Goal: Task Accomplishment & Management: Manage account settings

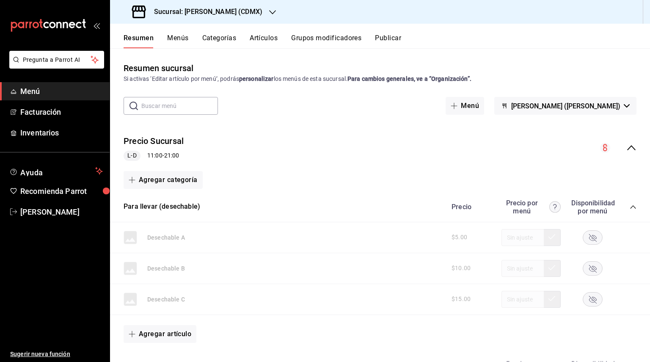
click at [193, 12] on h3 "Sucursal: [PERSON_NAME] (CDMX)" at bounding box center [204, 12] width 115 height 10
click at [297, 43] on div at bounding box center [325, 181] width 650 height 362
click at [176, 44] on button "Menús" at bounding box center [177, 41] width 21 height 14
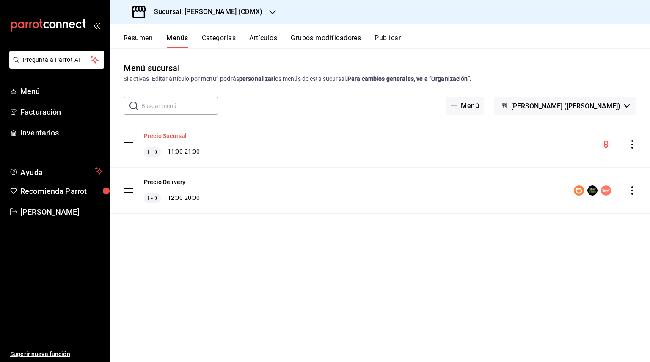
click at [155, 137] on button "Precio Sucursal" at bounding box center [165, 136] width 43 height 8
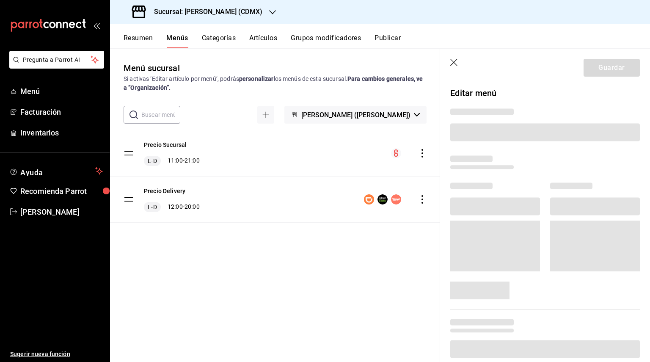
click at [454, 63] on icon "button" at bounding box center [454, 63] width 8 height 8
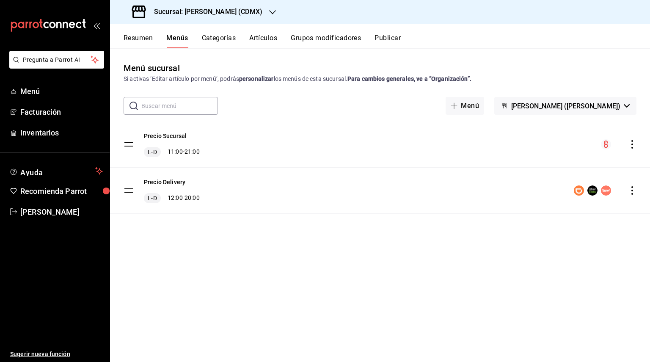
click at [633, 143] on icon "actions" at bounding box center [632, 144] width 8 height 8
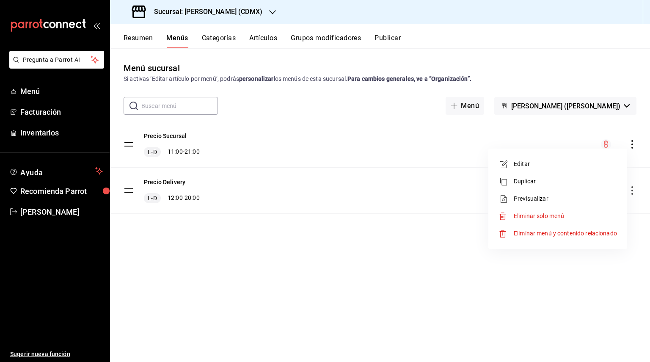
click at [561, 201] on span "Previsualizar" at bounding box center [565, 198] width 103 height 9
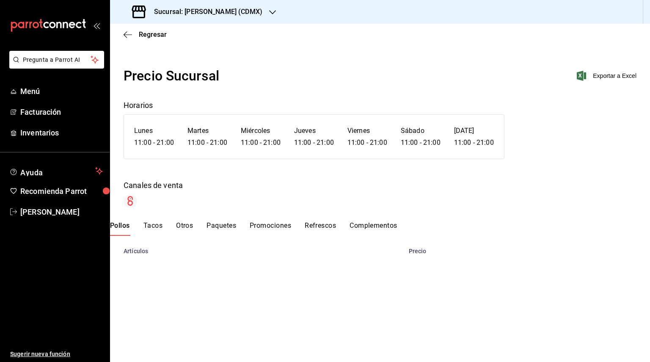
click at [389, 228] on button "Complementos" at bounding box center [373, 228] width 48 height 14
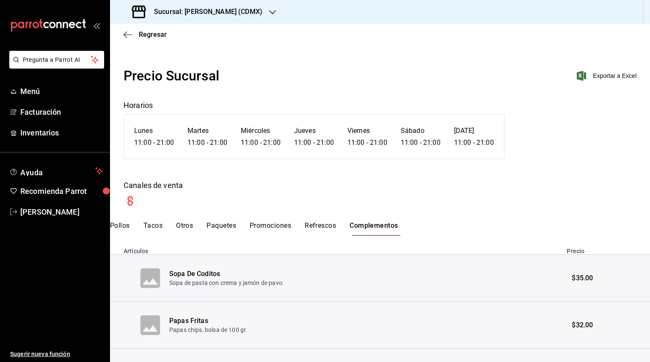
click at [335, 225] on button "Refrescos" at bounding box center [320, 228] width 31 height 14
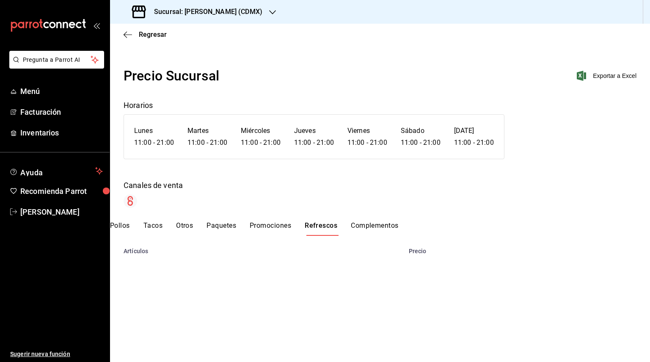
click at [280, 228] on button "Promociones" at bounding box center [270, 228] width 41 height 14
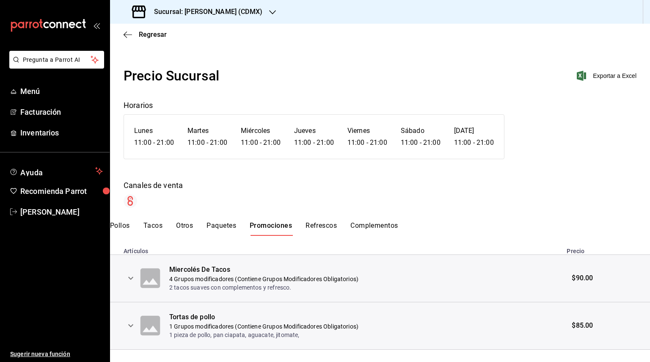
scroll to position [14, 0]
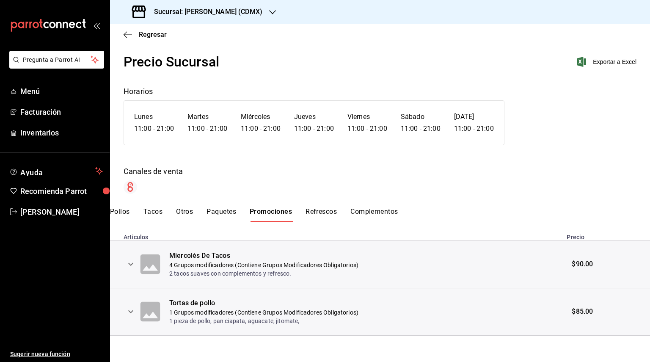
click at [219, 215] on button "Paquetes" at bounding box center [221, 214] width 30 height 14
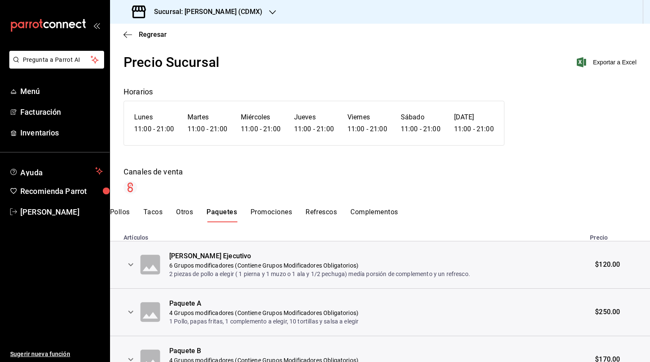
scroll to position [0, 0]
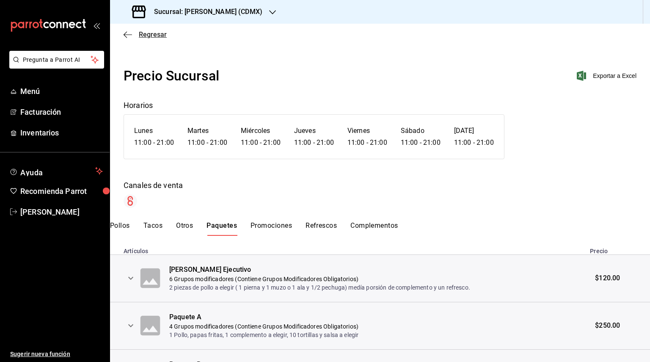
click at [149, 34] on span "Regresar" at bounding box center [153, 34] width 28 height 8
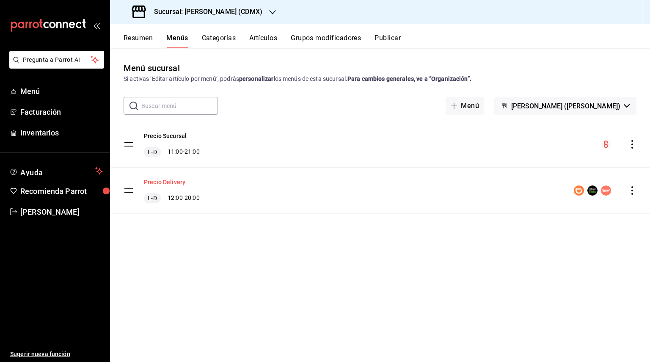
click at [168, 181] on button "Precio Delivery" at bounding box center [164, 182] width 41 height 8
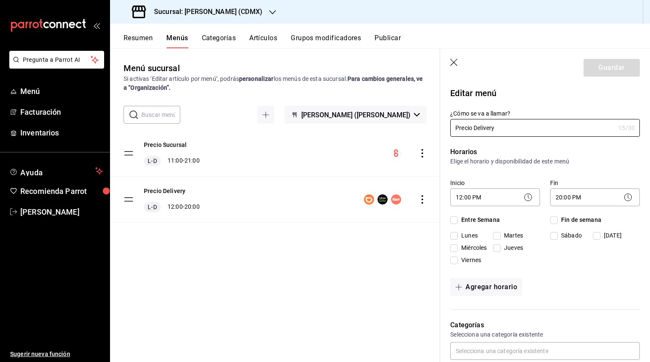
checkbox input "true"
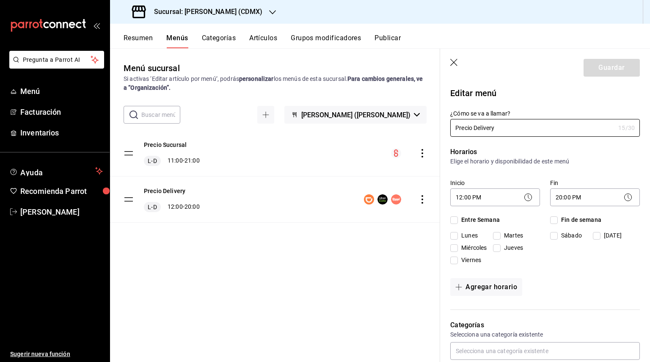
checkbox input "true"
click at [456, 64] on icon "button" at bounding box center [454, 63] width 8 height 8
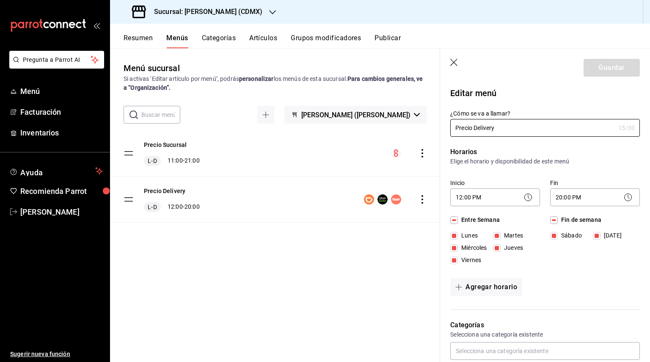
checkbox input "false"
type input "1755632606719"
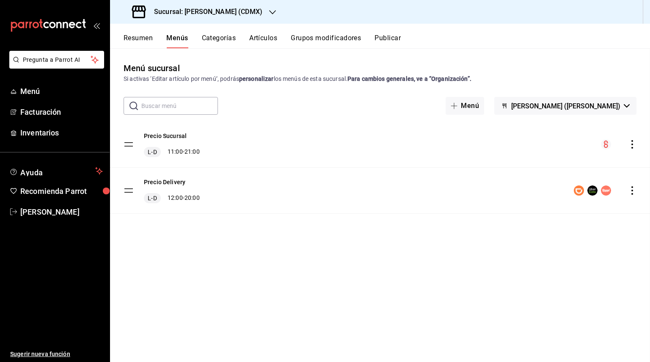
checkbox input "false"
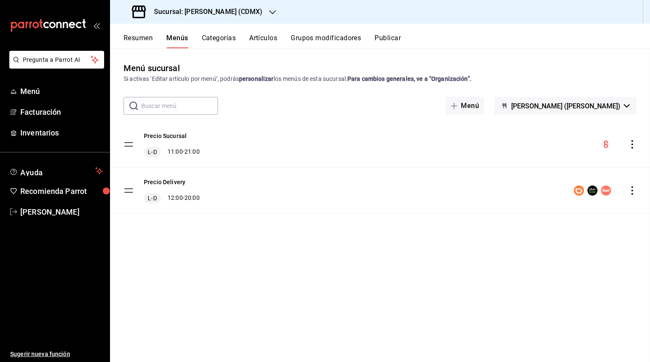
checkbox input "false"
click at [631, 195] on div "Precio Delivery L-D 12:00 - 20:00" at bounding box center [380, 191] width 540 height 46
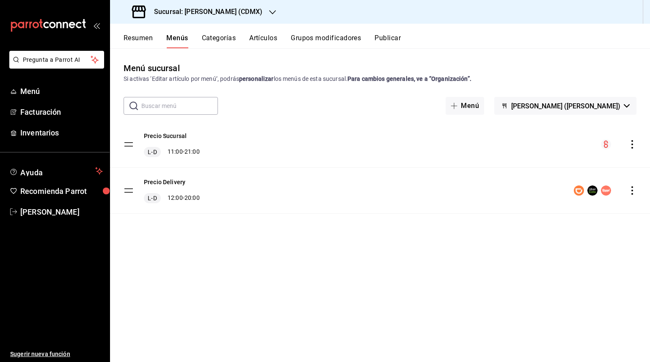
click at [632, 193] on icon "actions" at bounding box center [632, 190] width 2 height 8
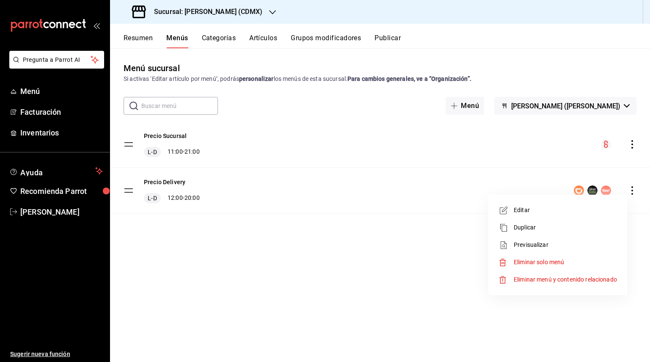
click at [551, 246] on span "Previsualizar" at bounding box center [565, 244] width 103 height 9
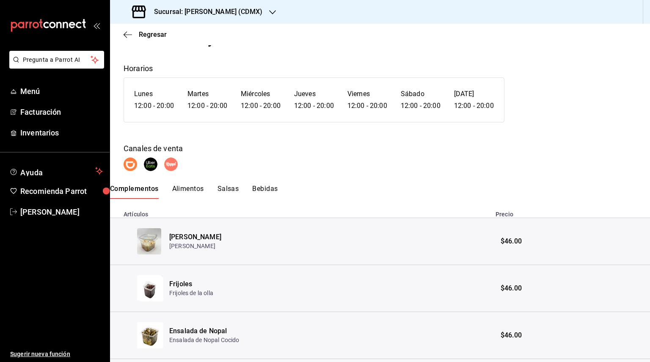
scroll to position [36, 0]
click at [195, 190] on button "Alimentos" at bounding box center [188, 193] width 32 height 14
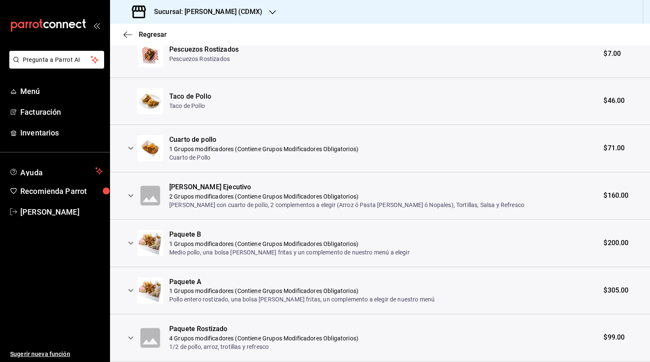
scroll to position [319, 0]
click at [132, 146] on icon "expand row" at bounding box center [130, 147] width 5 height 3
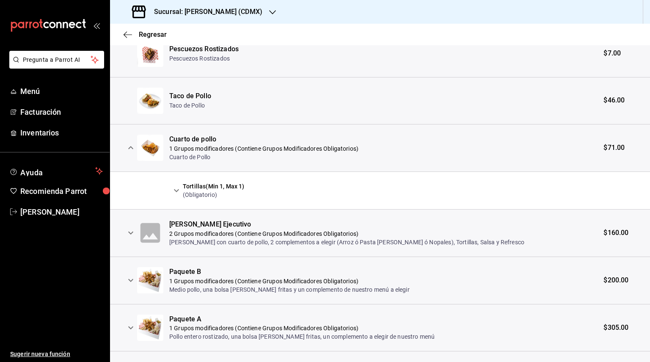
click at [128, 153] on button "expand row" at bounding box center [131, 147] width 14 height 14
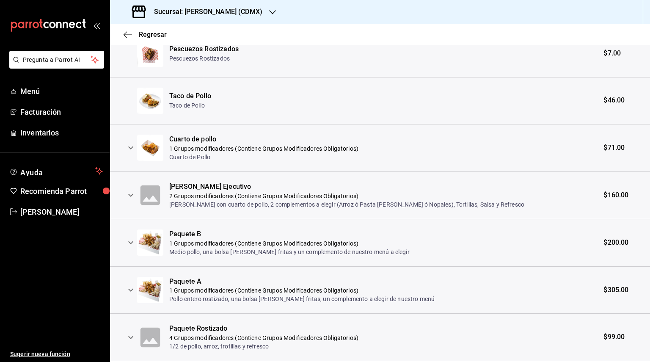
scroll to position [344, 0]
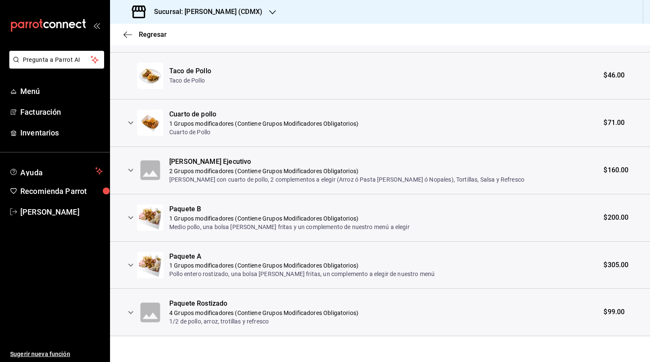
click at [129, 312] on icon "expand row" at bounding box center [131, 312] width 10 height 10
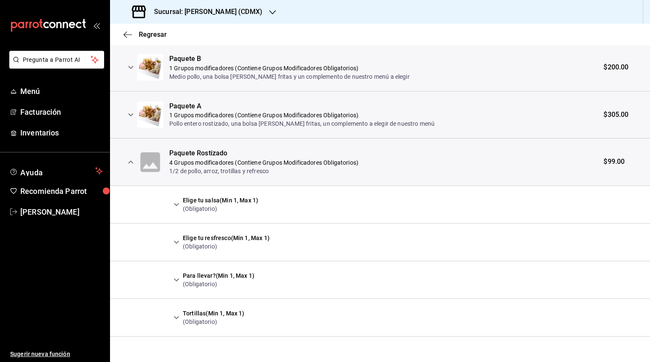
scroll to position [495, 0]
click at [148, 37] on span "Regresar" at bounding box center [153, 34] width 28 height 8
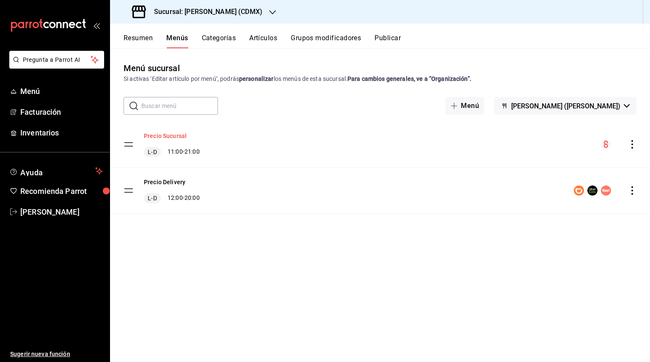
click at [178, 137] on button "Precio Sucursal" at bounding box center [165, 136] width 43 height 8
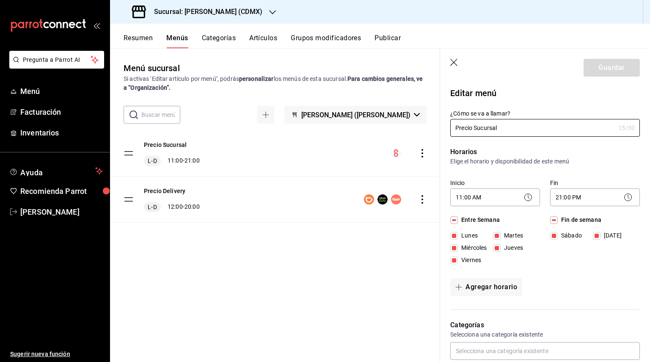
click at [454, 67] on icon "button" at bounding box center [454, 63] width 8 height 8
checkbox input "false"
type input "1755632681807"
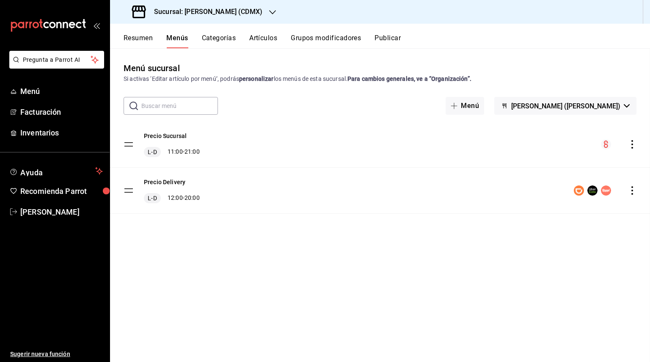
checkbox input "false"
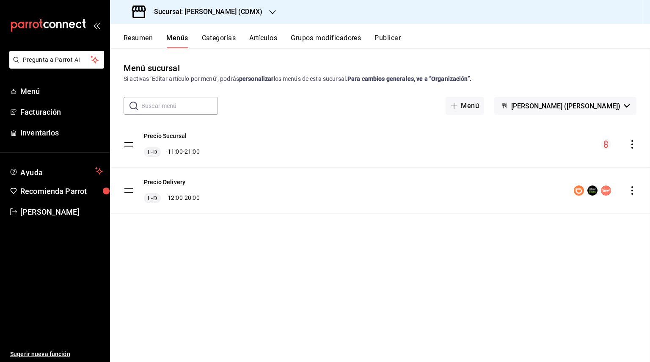
checkbox input "false"
click at [504, 104] on icon "button" at bounding box center [503, 105] width 2 height 5
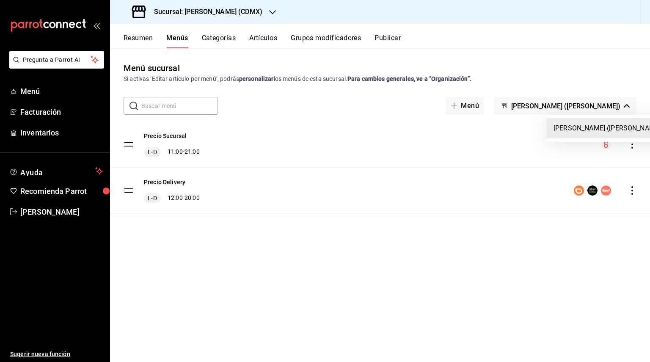
click at [547, 104] on div at bounding box center [325, 181] width 650 height 362
click at [632, 144] on icon "actions" at bounding box center [632, 144] width 2 height 8
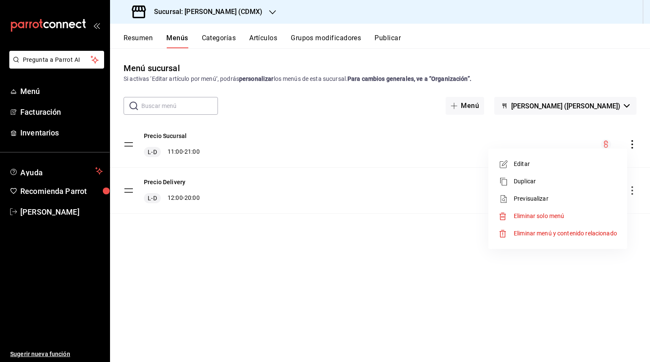
click at [357, 247] on div at bounding box center [325, 181] width 650 height 362
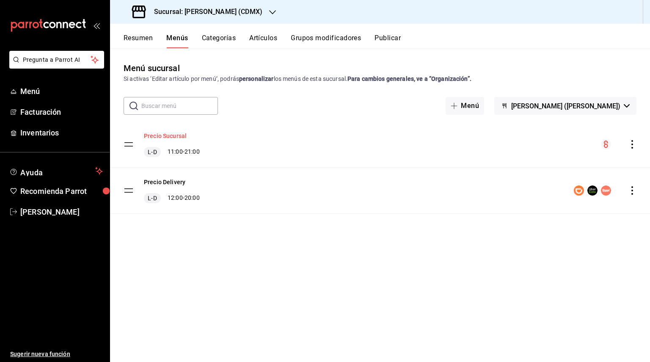
click at [174, 135] on button "Precio Sucursal" at bounding box center [165, 136] width 43 height 8
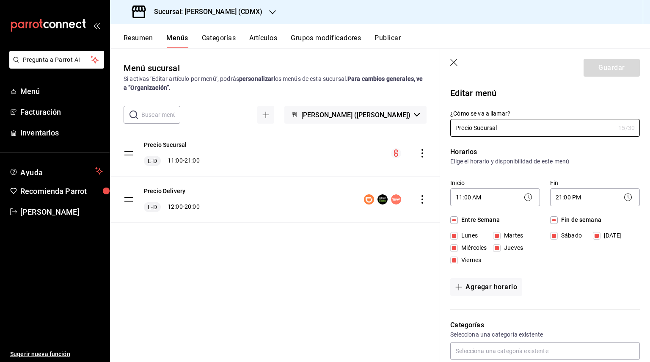
click at [454, 61] on icon "button" at bounding box center [454, 63] width 8 height 8
checkbox input "false"
type input "1755632720705"
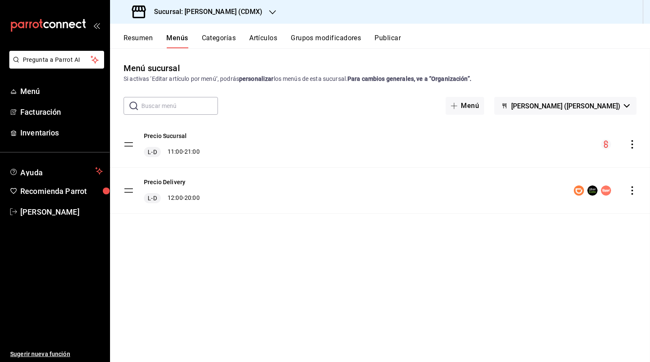
checkbox input "false"
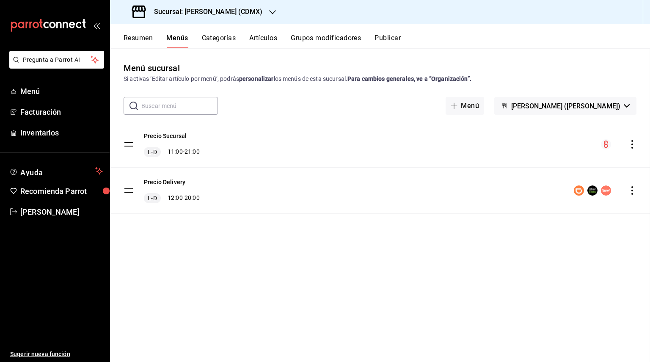
checkbox input "false"
click at [169, 136] on button "Precio Sucursal" at bounding box center [165, 136] width 43 height 8
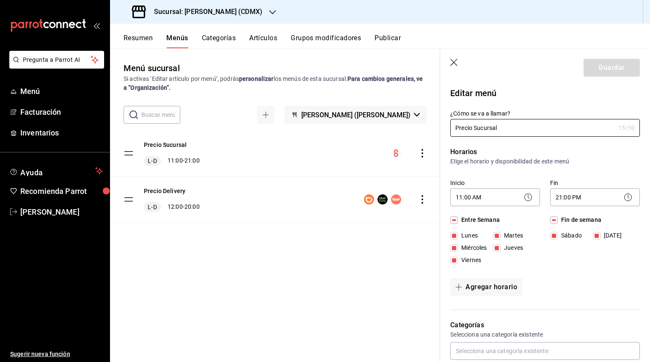
click at [458, 61] on icon "button" at bounding box center [454, 63] width 8 height 8
checkbox input "false"
type input "1755632725217"
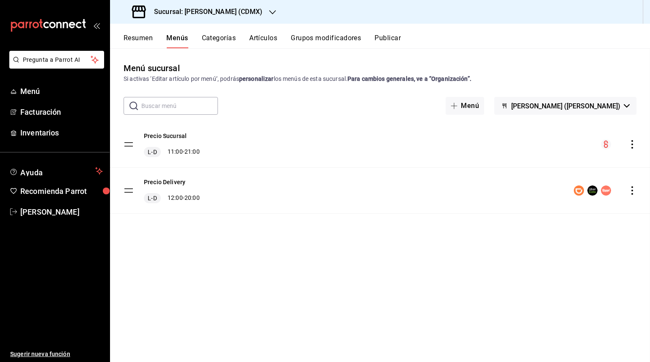
checkbox input "false"
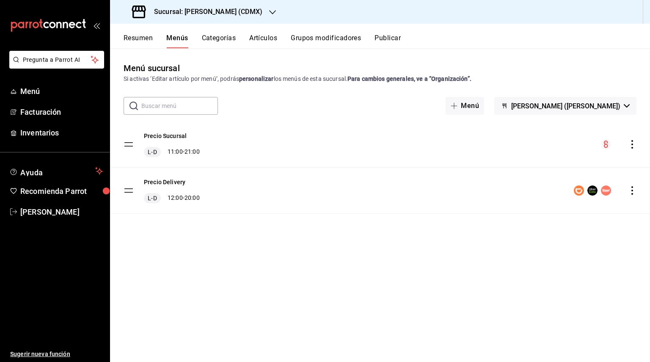
checkbox input "false"
click at [635, 143] on icon "actions" at bounding box center [632, 144] width 8 height 8
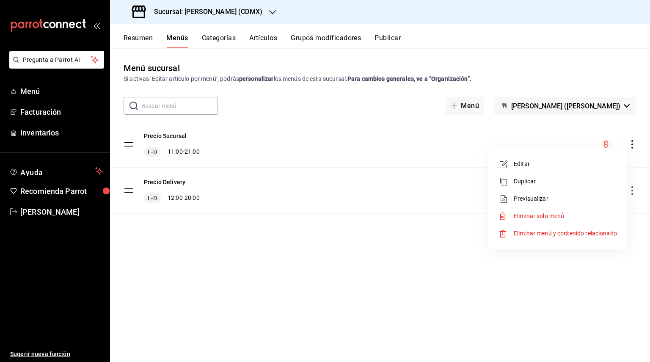
click at [525, 159] on span "Editar" at bounding box center [565, 163] width 103 height 9
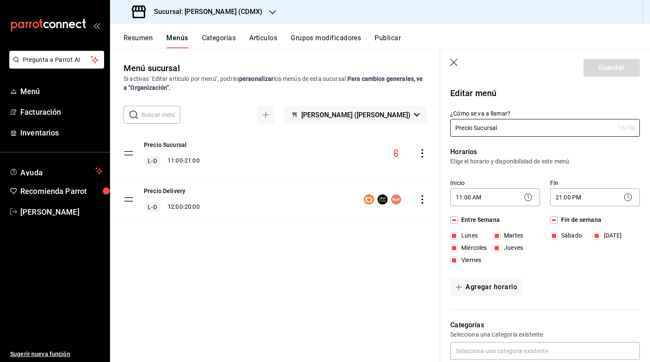
click at [457, 63] on icon "button" at bounding box center [454, 63] width 8 height 8
checkbox input "false"
type input "1755632734003"
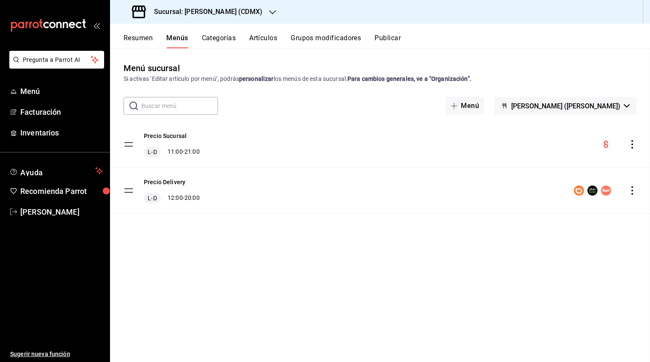
checkbox input "false"
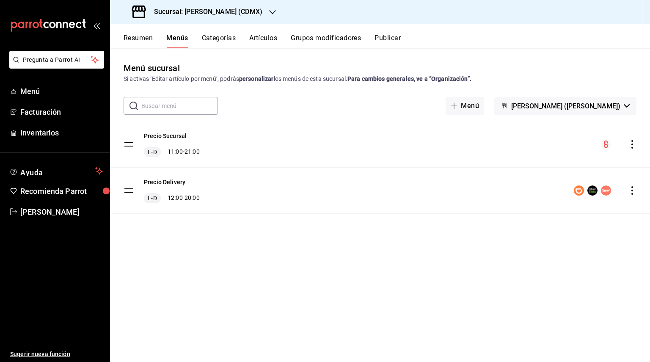
checkbox input "false"
click at [635, 147] on icon "actions" at bounding box center [632, 144] width 8 height 8
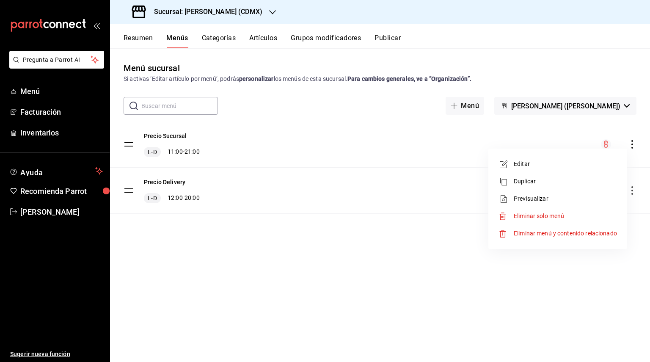
click at [576, 193] on li "Previsualizar" at bounding box center [558, 198] width 132 height 17
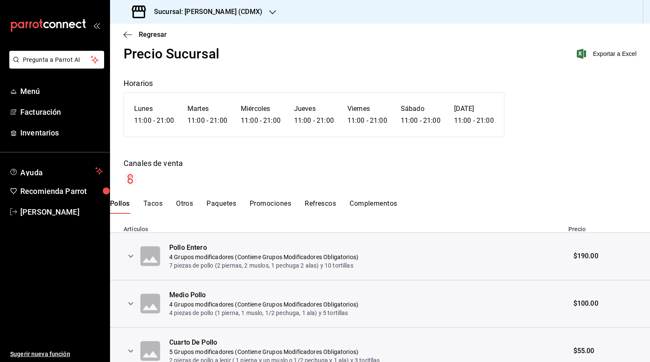
scroll to position [32, 0]
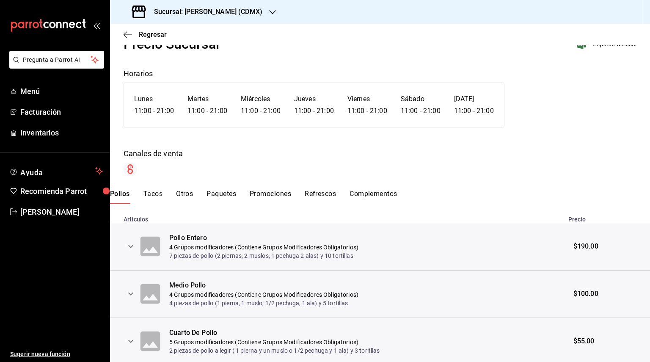
click at [228, 198] on button "Paquetes" at bounding box center [221, 197] width 30 height 14
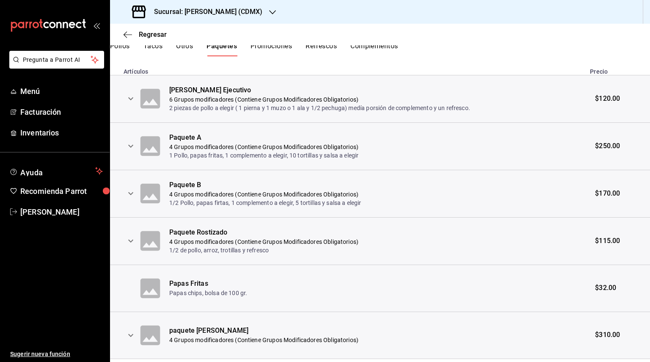
scroll to position [203, 0]
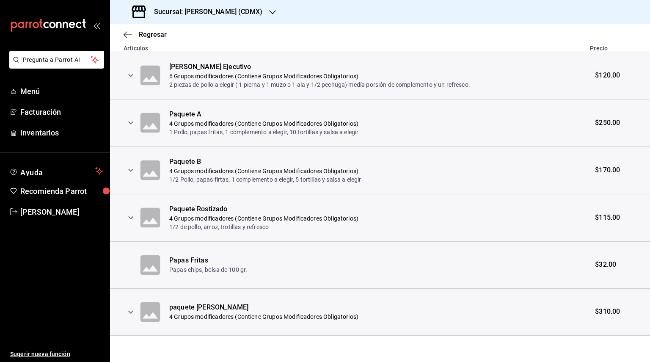
click at [130, 217] on icon "expand row" at bounding box center [131, 217] width 10 height 10
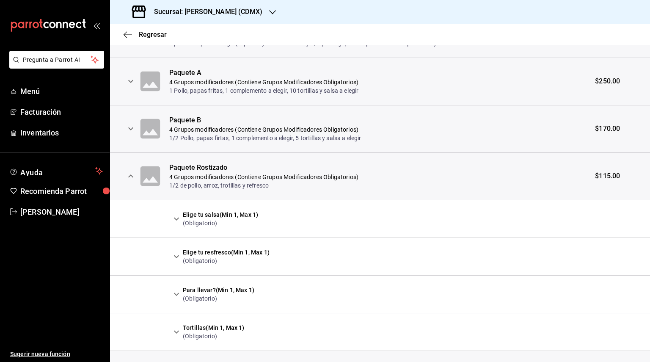
scroll to position [244, 0]
click at [209, 168] on div "Paquete Rostizado" at bounding box center [263, 168] width 189 height 10
click at [517, 184] on th "Paquete Rostizado 4 Grupos modificadores (Contiene Grupos Modificadores Obligat…" at bounding box center [376, 176] width 415 height 47
click at [133, 173] on icon "expand row" at bounding box center [131, 176] width 10 height 10
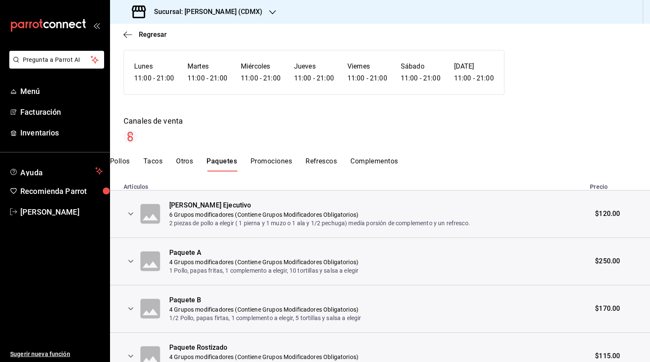
scroll to position [0, 0]
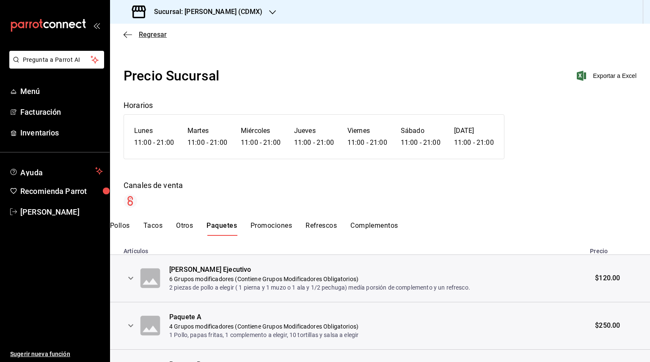
click at [154, 34] on span "Regresar" at bounding box center [153, 34] width 28 height 8
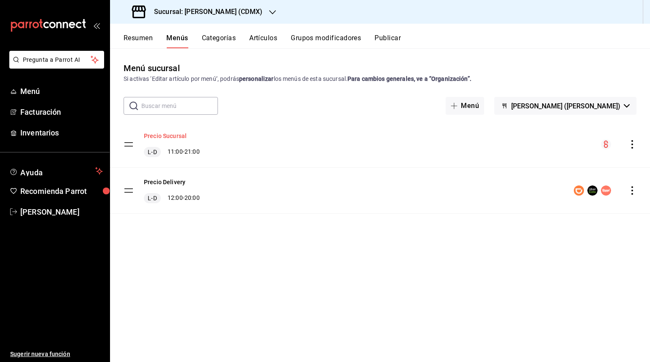
click at [176, 137] on button "Precio Sucursal" at bounding box center [165, 136] width 43 height 8
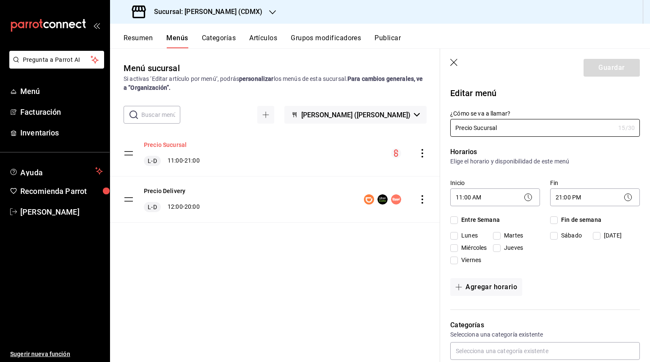
checkbox input "true"
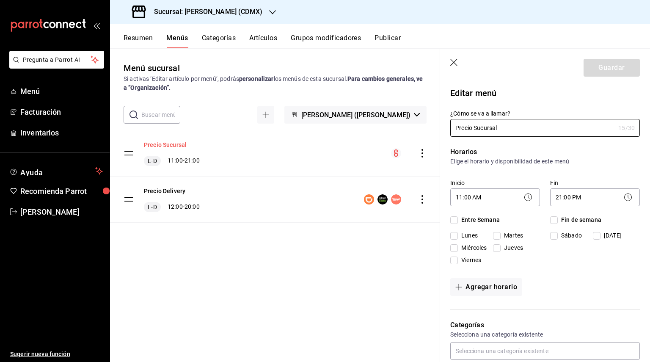
checkbox input "true"
click at [454, 65] on icon "button" at bounding box center [454, 63] width 8 height 8
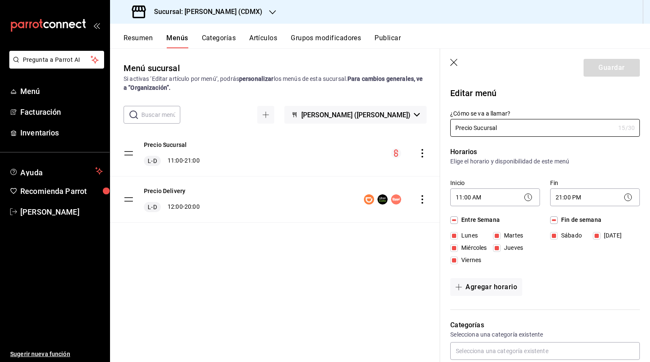
checkbox input "false"
type input "1755633513779"
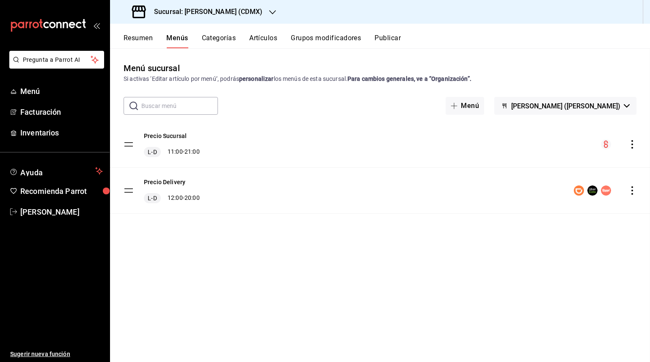
checkbox input "false"
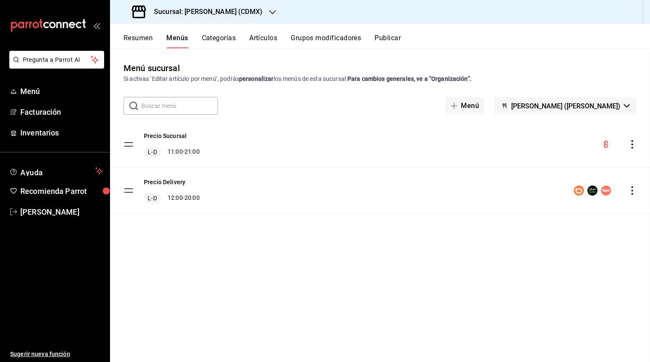
checkbox input "false"
click at [129, 143] on tbody "Precio Sucursal L-D 11:00 - 21:00 Precio Delivery L-D 12:00 - 20:00" at bounding box center [380, 167] width 540 height 92
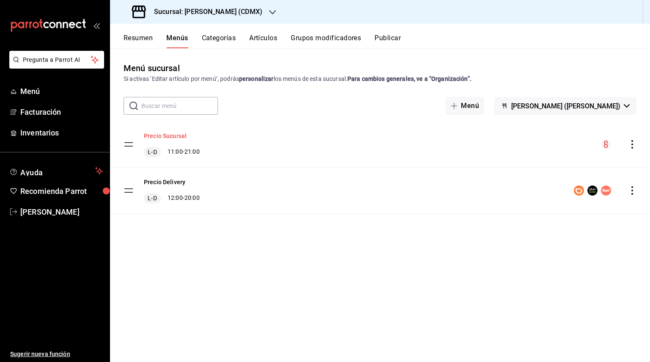
click at [178, 136] on button "Precio Sucursal" at bounding box center [165, 136] width 43 height 8
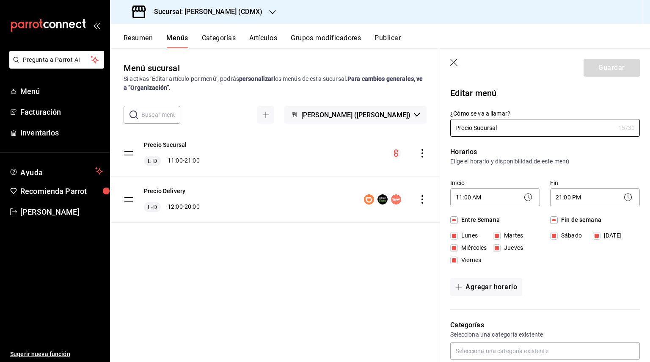
click at [454, 67] on icon "button" at bounding box center [454, 63] width 8 height 8
checkbox input "false"
type input "1755633520371"
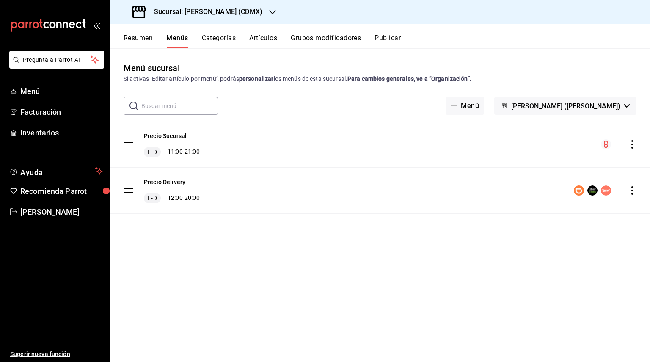
checkbox input "false"
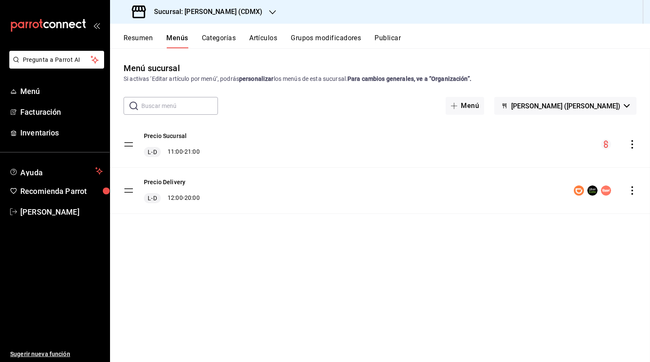
checkbox input "false"
click at [634, 147] on icon "actions" at bounding box center [632, 144] width 8 height 8
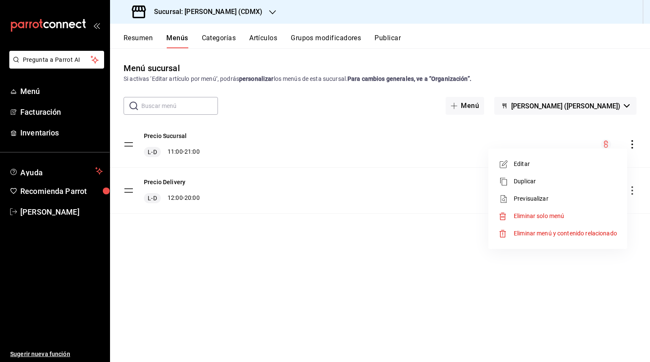
click at [343, 159] on div at bounding box center [325, 181] width 650 height 362
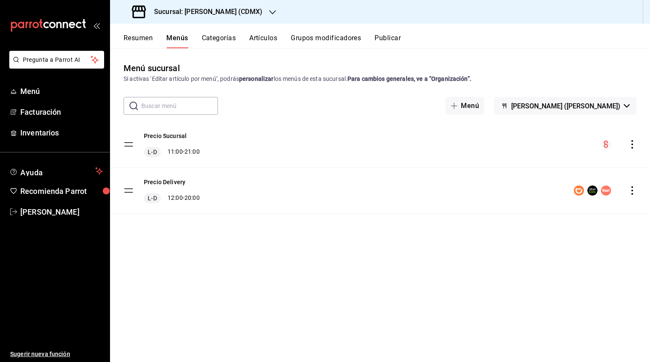
click at [336, 38] on button "Grupos modificadores" at bounding box center [326, 41] width 70 height 14
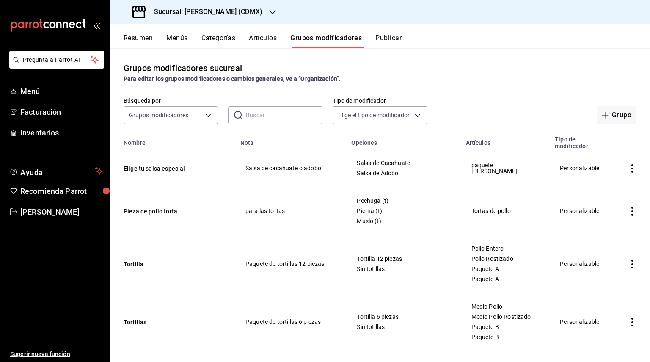
click at [398, 36] on button "Publicar" at bounding box center [388, 41] width 26 height 14
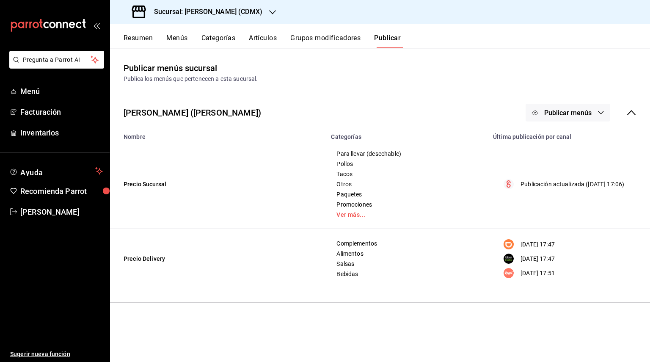
click at [164, 185] on td "Precio Sucursal" at bounding box center [218, 184] width 216 height 88
click at [174, 201] on td "Precio Sucursal" at bounding box center [218, 184] width 216 height 88
click at [518, 179] on div "Publicación actualizada ([DATE] 17:06)" at bounding box center [567, 184] width 138 height 11
click at [473, 186] on span "Otros" at bounding box center [406, 184] width 141 height 6
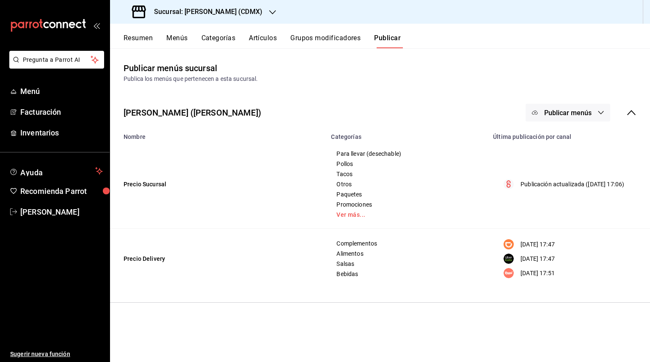
click at [473, 186] on span "Otros" at bounding box center [406, 184] width 141 height 6
click at [231, 40] on button "Categorías" at bounding box center [218, 41] width 34 height 14
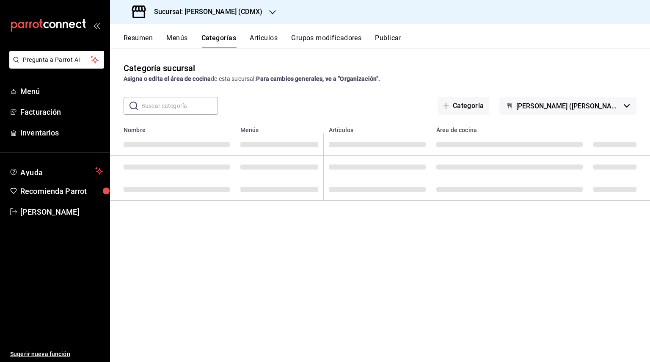
click at [168, 37] on button "Menús" at bounding box center [176, 41] width 21 height 14
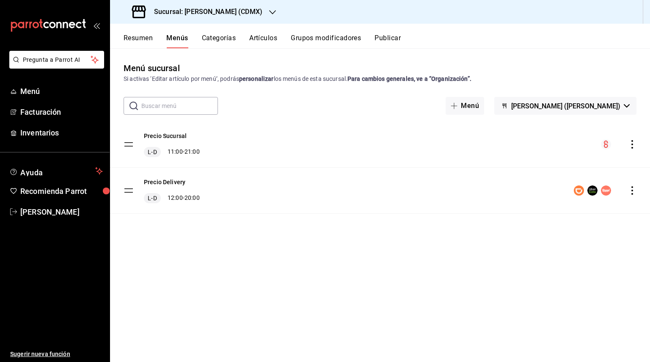
click at [633, 146] on icon "actions" at bounding box center [632, 144] width 8 height 8
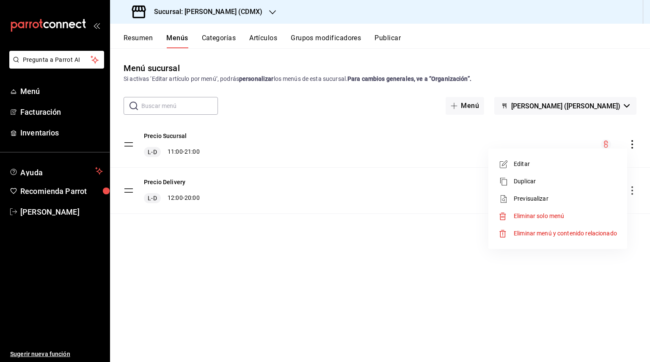
click at [554, 163] on span "Editar" at bounding box center [565, 163] width 103 height 9
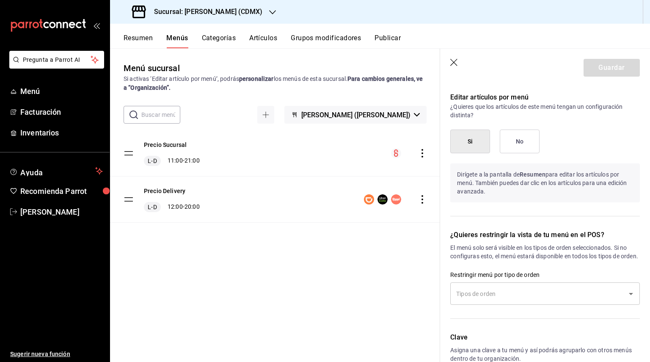
scroll to position [656, 0]
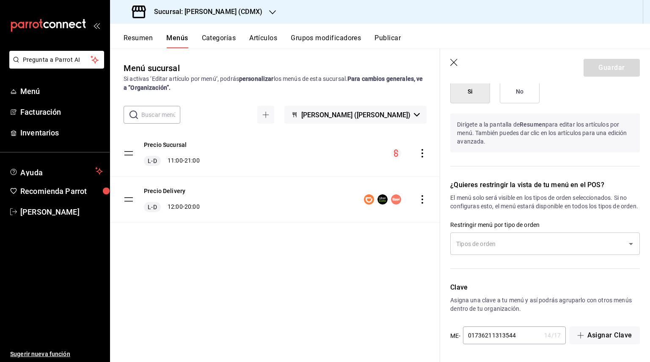
click at [454, 64] on icon "button" at bounding box center [454, 63] width 8 height 8
checkbox input "false"
type input "1755633555019"
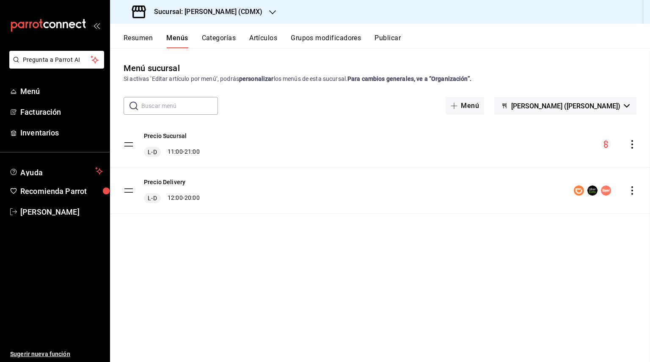
checkbox input "false"
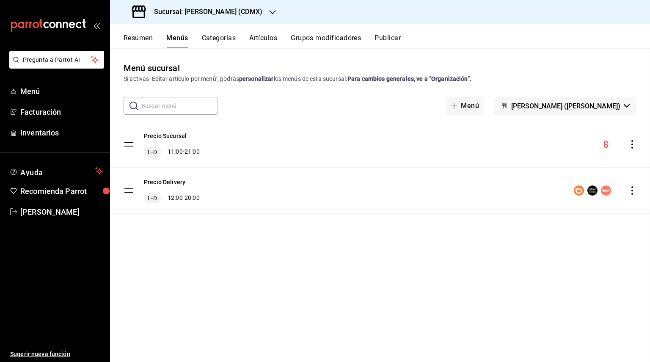
checkbox input "false"
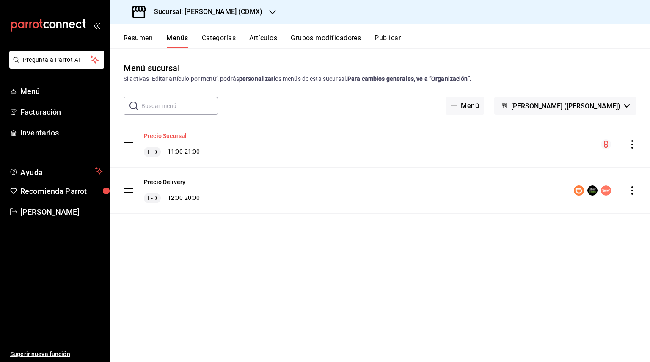
click at [148, 135] on button "Precio Sucursal" at bounding box center [165, 136] width 43 height 8
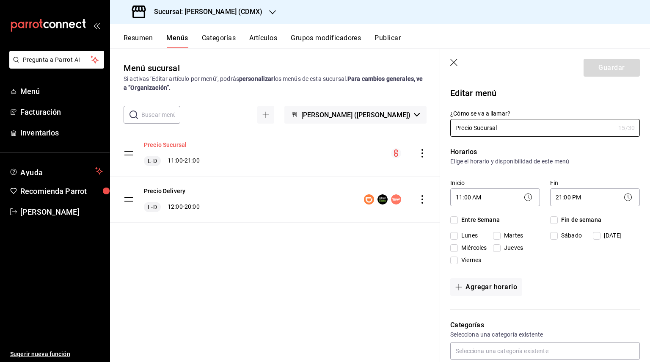
checkbox input "true"
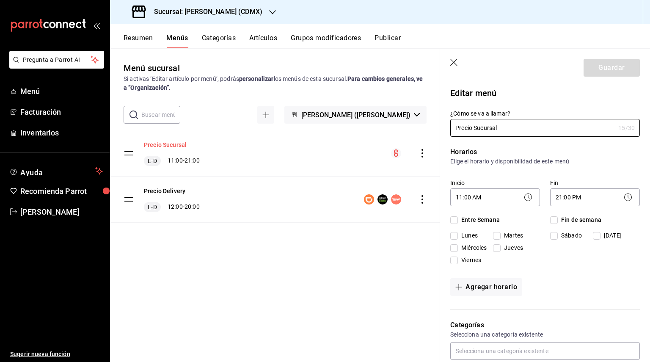
checkbox input "true"
click at [457, 63] on icon "button" at bounding box center [454, 63] width 8 height 8
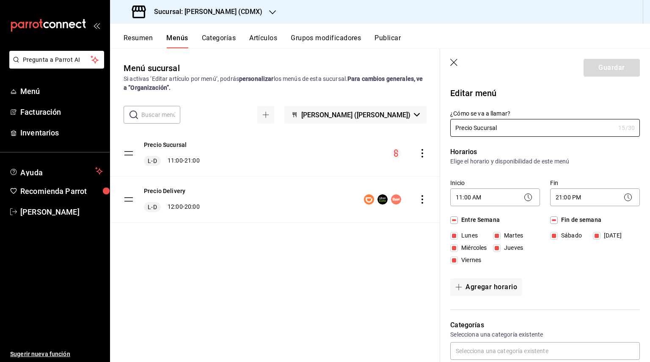
checkbox input "false"
type input "1755633560123"
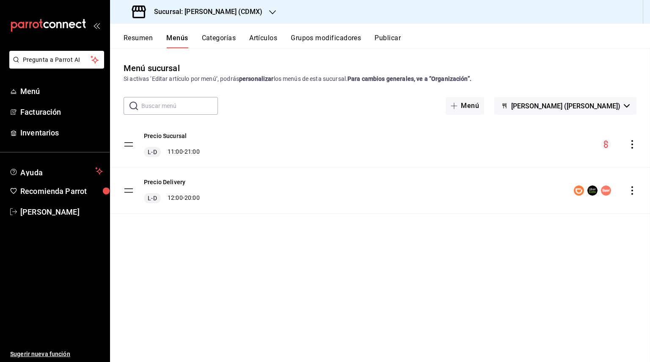
checkbox input "false"
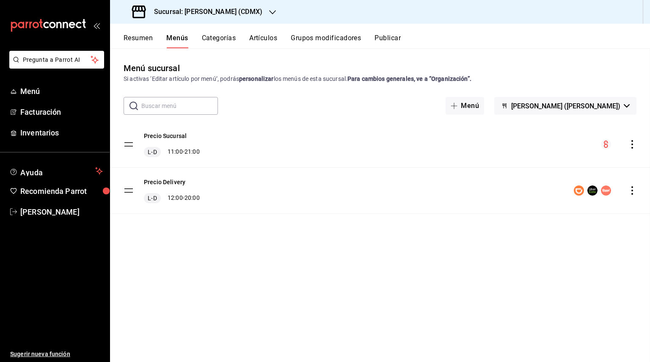
checkbox input "false"
click at [620, 99] on button "[PERSON_NAME] ([PERSON_NAME])" at bounding box center [565, 106] width 142 height 18
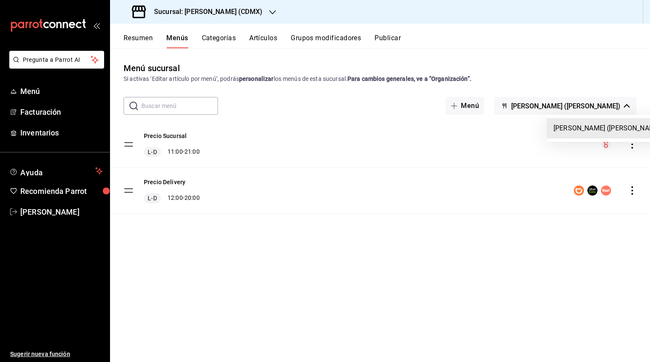
click at [596, 113] on div at bounding box center [325, 181] width 650 height 362
click at [634, 148] on icon "actions" at bounding box center [632, 144] width 8 height 8
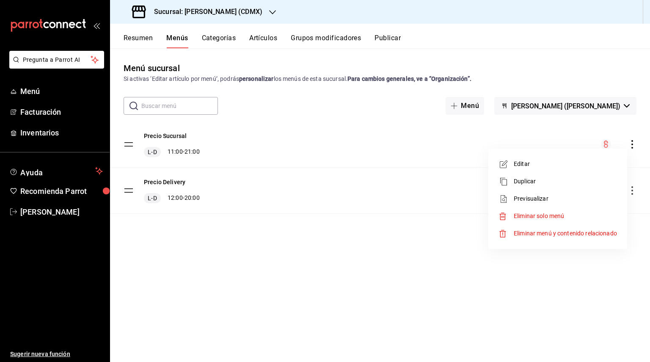
click at [634, 148] on div at bounding box center [325, 181] width 650 height 362
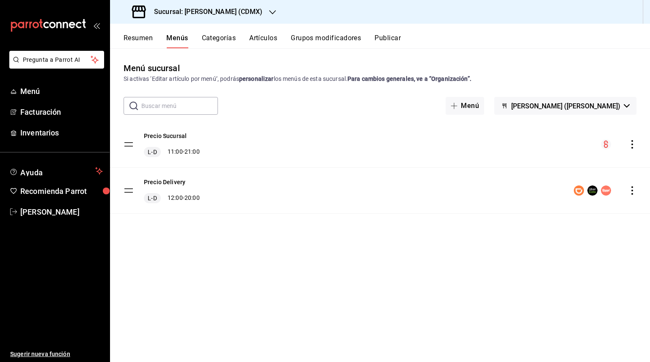
click at [634, 148] on icon "actions" at bounding box center [632, 144] width 8 height 8
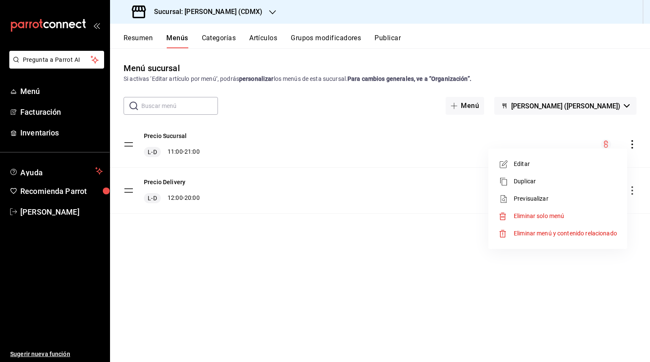
click at [634, 148] on div at bounding box center [325, 181] width 650 height 362
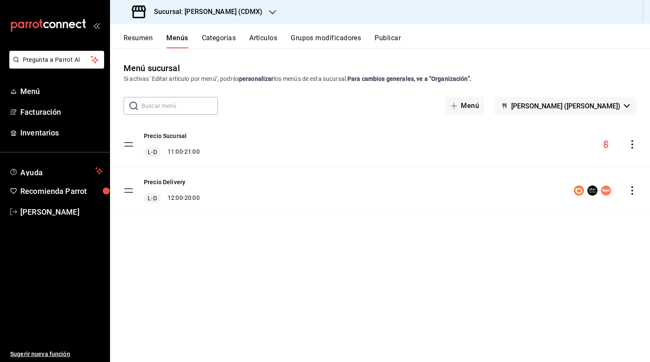
click at [208, 36] on button "Categorías" at bounding box center [219, 41] width 34 height 14
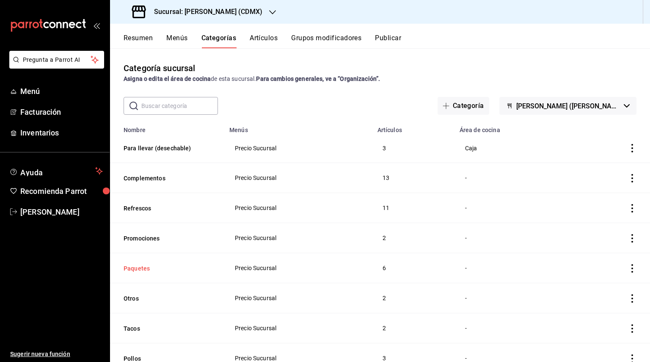
click at [138, 268] on button "Paquetes" at bounding box center [166, 268] width 85 height 8
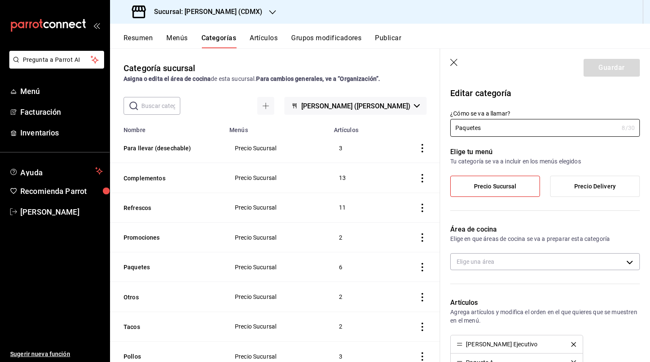
click at [453, 63] on icon "button" at bounding box center [453, 62] width 7 height 7
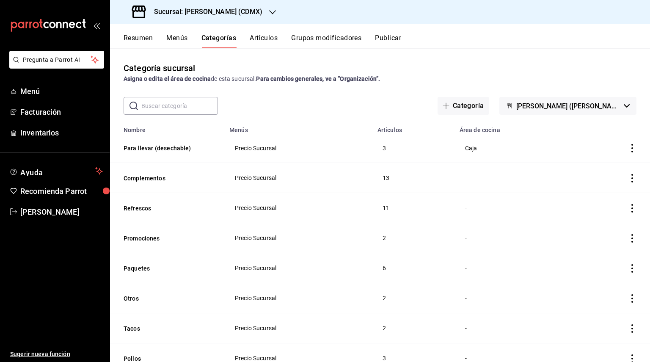
click at [630, 270] on icon "actions" at bounding box center [632, 268] width 8 height 8
click at [630, 270] on div at bounding box center [325, 181] width 650 height 362
click at [38, 91] on span "Menú" at bounding box center [61, 90] width 82 height 11
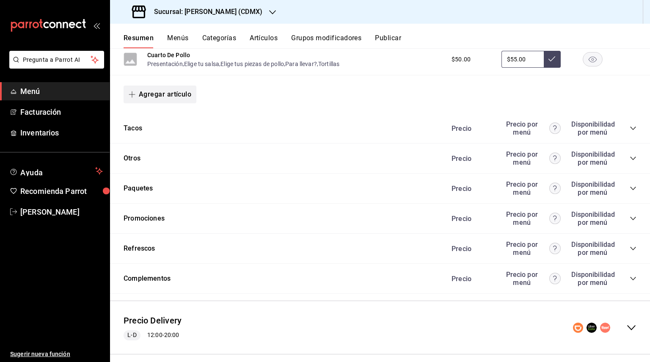
scroll to position [405, 0]
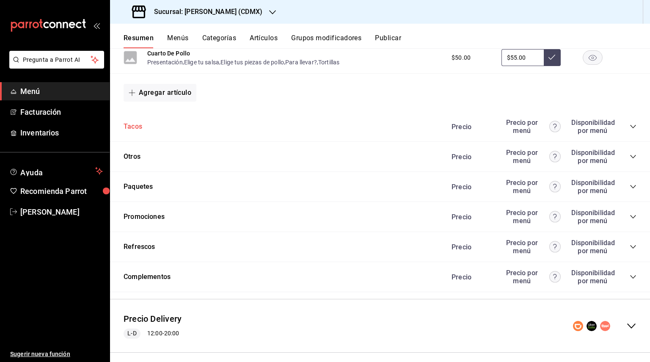
click at [137, 128] on button "Tacos" at bounding box center [133, 127] width 19 height 10
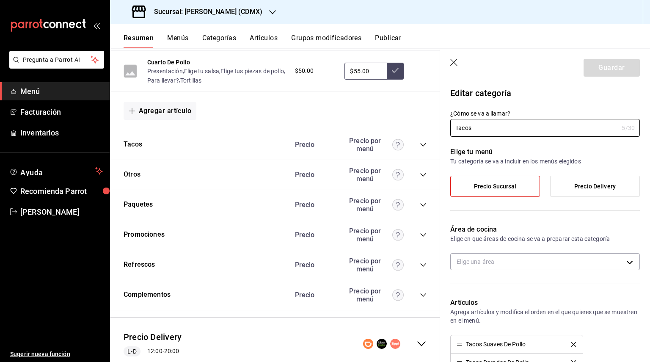
click at [454, 64] on icon "button" at bounding box center [454, 63] width 8 height 8
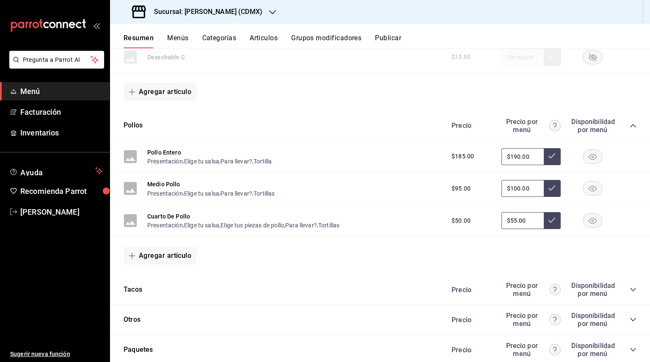
scroll to position [242, 0]
click at [632, 126] on icon "collapse-category-row" at bounding box center [633, 125] width 7 height 7
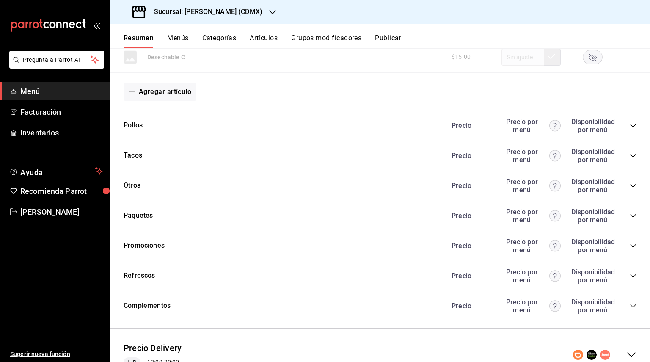
click at [632, 220] on div "Precio Precio por menú Disponibilidad por menú" at bounding box center [539, 216] width 193 height 16
click at [632, 217] on icon "collapse-category-row" at bounding box center [633, 215] width 7 height 7
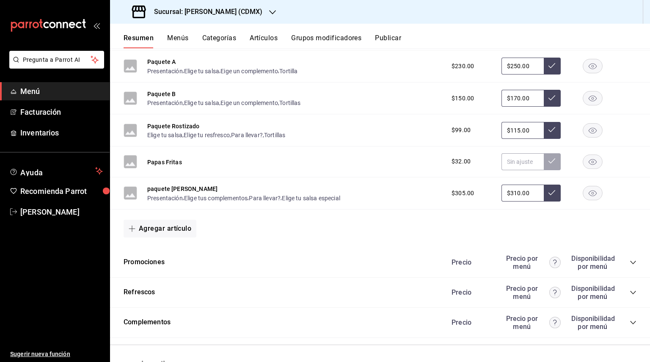
scroll to position [456, 0]
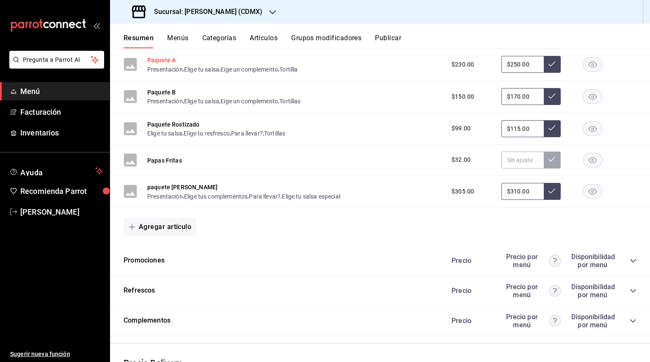
click at [168, 64] on button "Paquete A" at bounding box center [161, 60] width 28 height 8
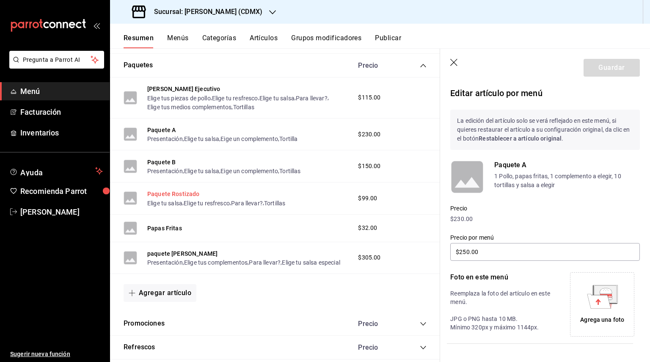
click at [173, 190] on button "Paquete Rostizado" at bounding box center [173, 194] width 52 height 8
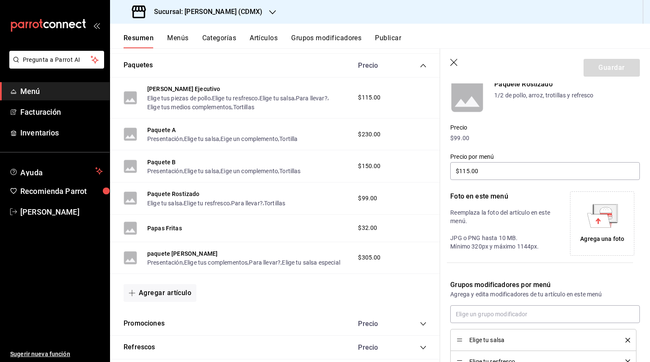
scroll to position [80, 0]
click at [538, 96] on p "1/2 de pollo, arroz, trotillas y refresco" at bounding box center [567, 96] width 146 height 9
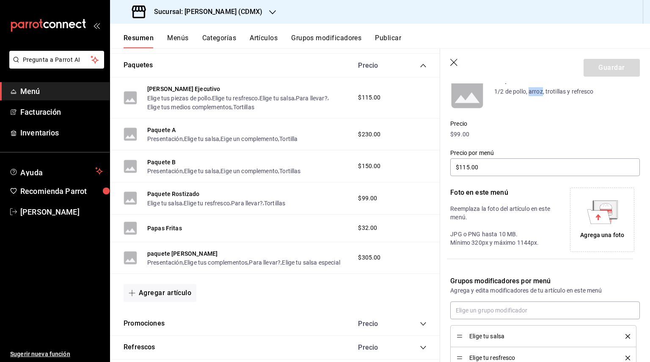
scroll to position [87, 0]
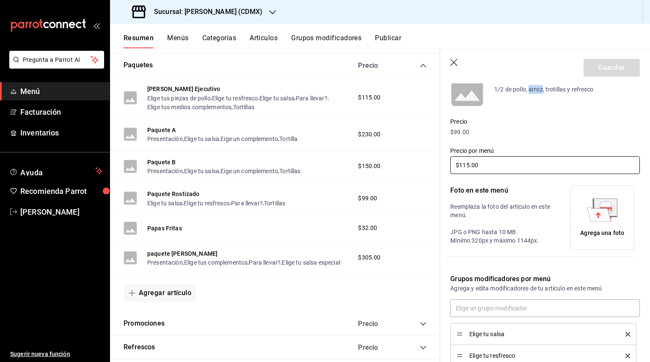
click at [482, 164] on input "$115.00" at bounding box center [545, 165] width 190 height 18
type input "$1.00"
type input "$99.00"
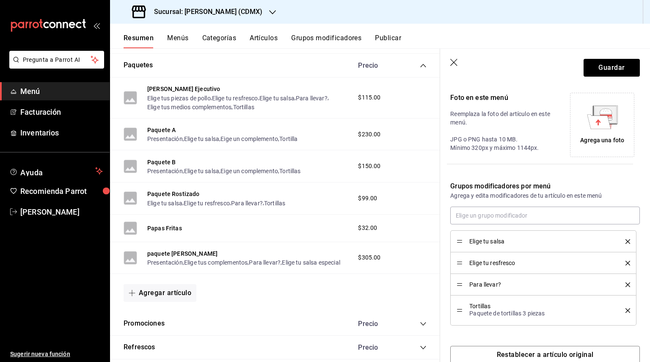
scroll to position [197, 0]
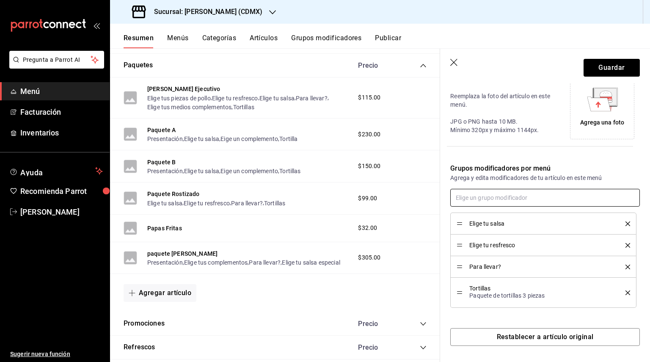
click at [518, 196] on input "text" at bounding box center [545, 198] width 190 height 18
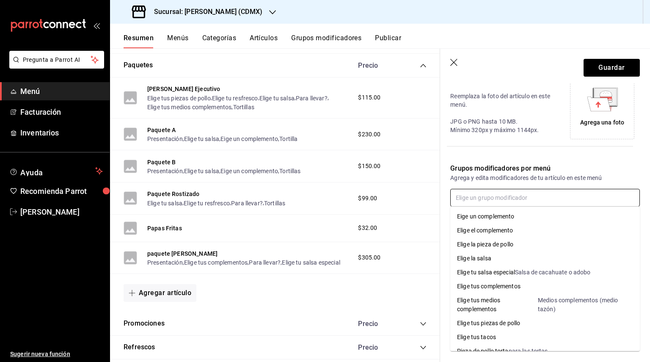
click at [507, 230] on div "Elige el complemento" at bounding box center [485, 230] width 56 height 9
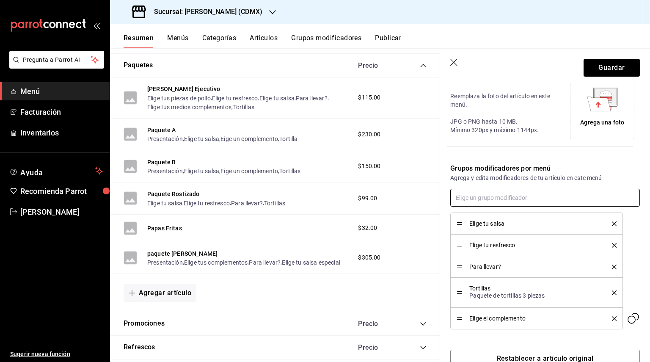
scroll to position [219, 0]
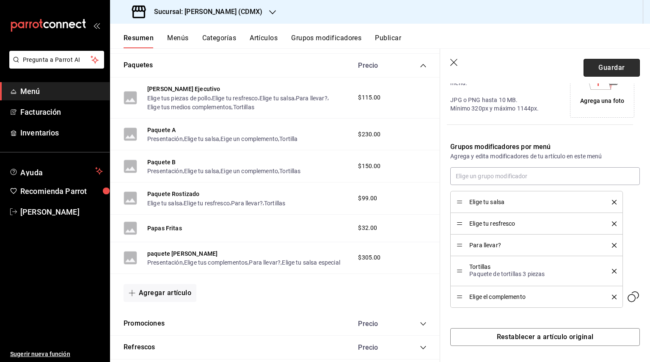
click at [603, 63] on button "Guardar" at bounding box center [611, 68] width 56 height 18
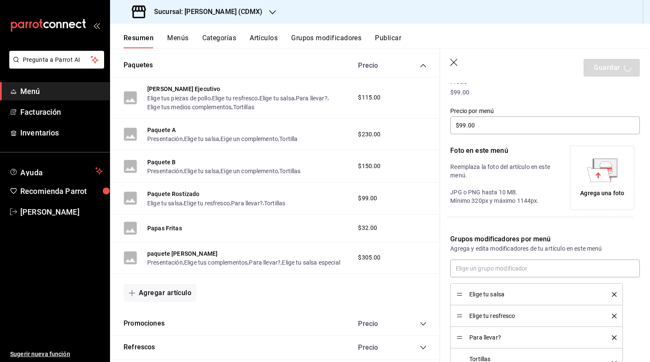
scroll to position [160, 0]
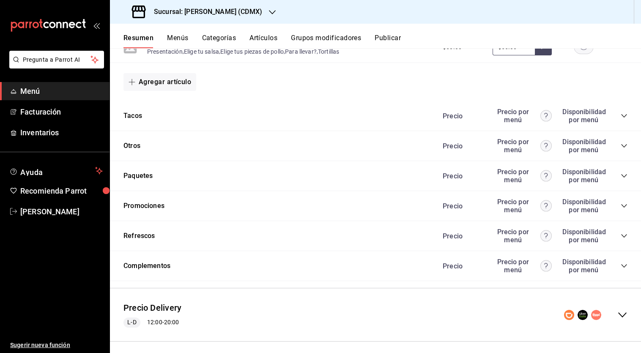
scroll to position [420, 0]
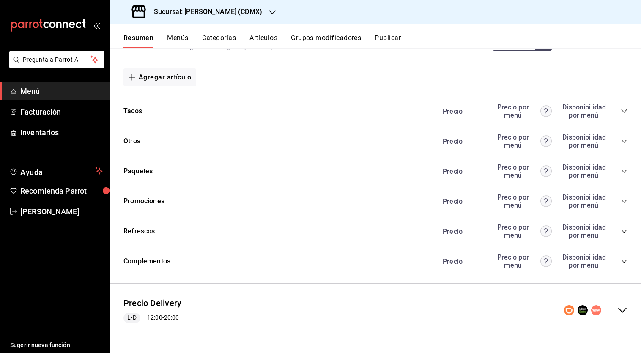
click at [625, 170] on icon "collapse-category-row" at bounding box center [624, 171] width 7 height 7
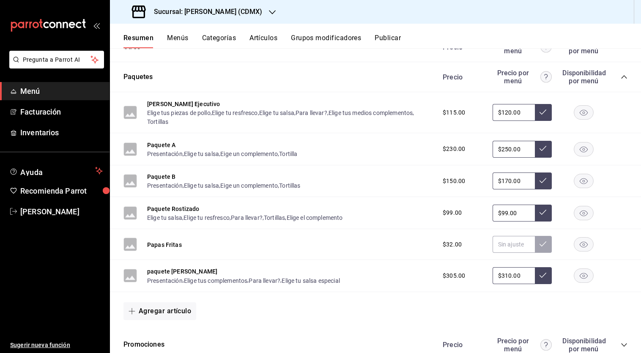
scroll to position [520, 0]
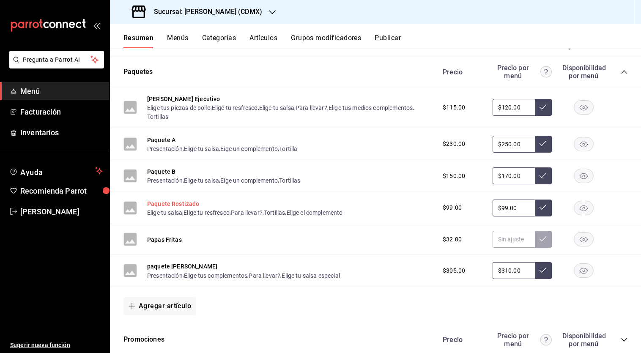
click at [191, 200] on button "Paquete Rostizado" at bounding box center [173, 204] width 52 height 8
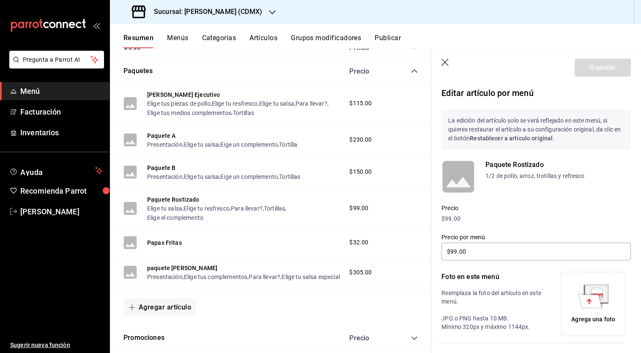
click at [492, 176] on p "1/2 de pollo, arroz, trotillas y refresco" at bounding box center [559, 176] width 146 height 9
click at [443, 65] on icon "button" at bounding box center [446, 63] width 8 height 8
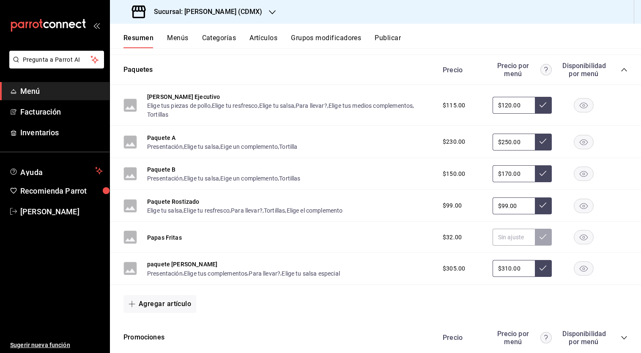
scroll to position [526, 0]
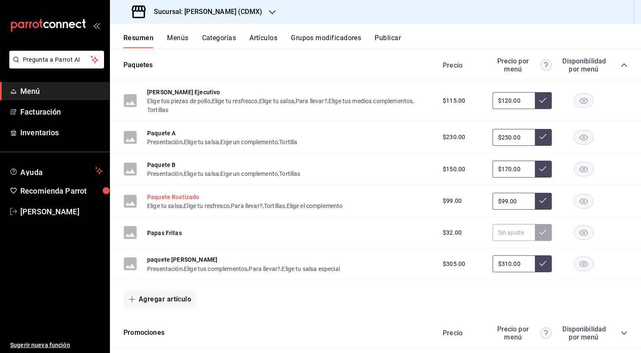
click at [179, 194] on button "Paquete Rostizado" at bounding box center [173, 197] width 52 height 8
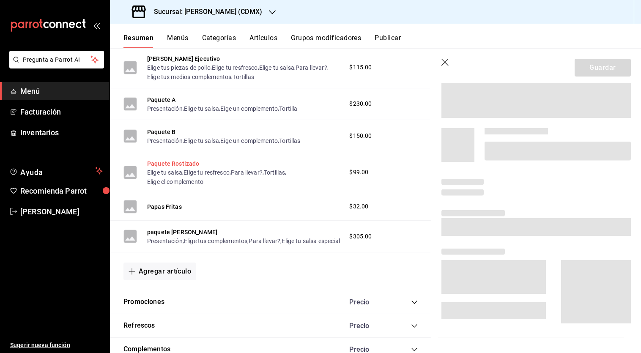
scroll to position [497, 0]
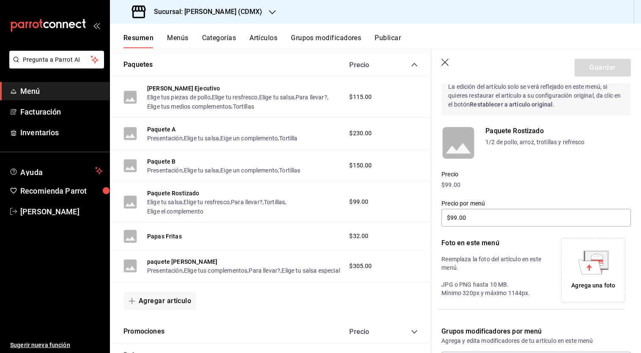
click at [501, 145] on p "1/2 de pollo, arroz, trotillas y refresco" at bounding box center [559, 142] width 146 height 9
click at [448, 65] on icon "button" at bounding box center [445, 62] width 7 height 7
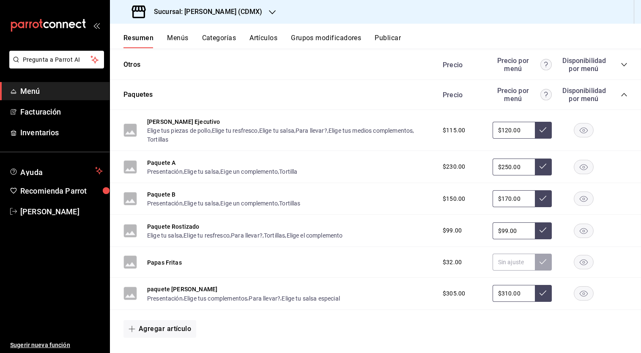
scroll to position [557, 0]
